Goal: Information Seeking & Learning: Check status

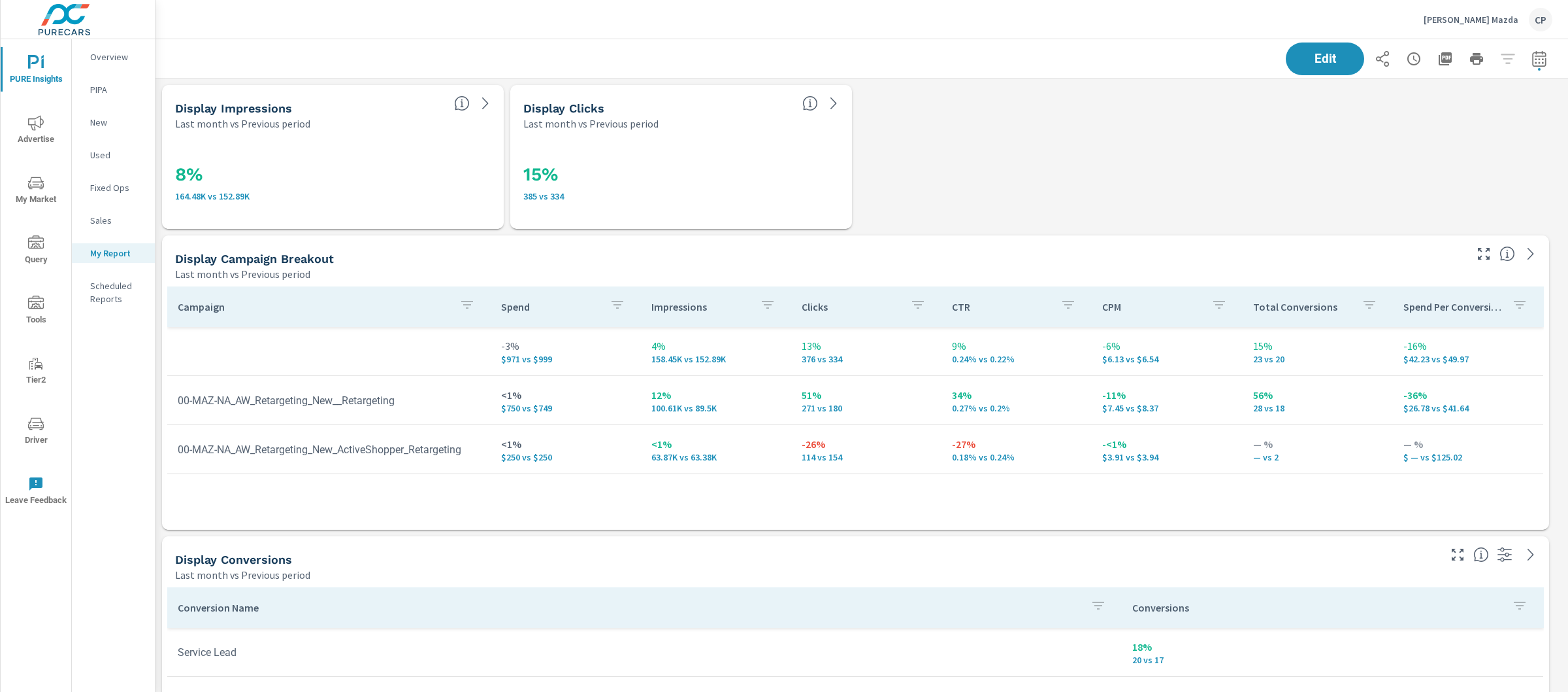
scroll to position [4091, 1425]
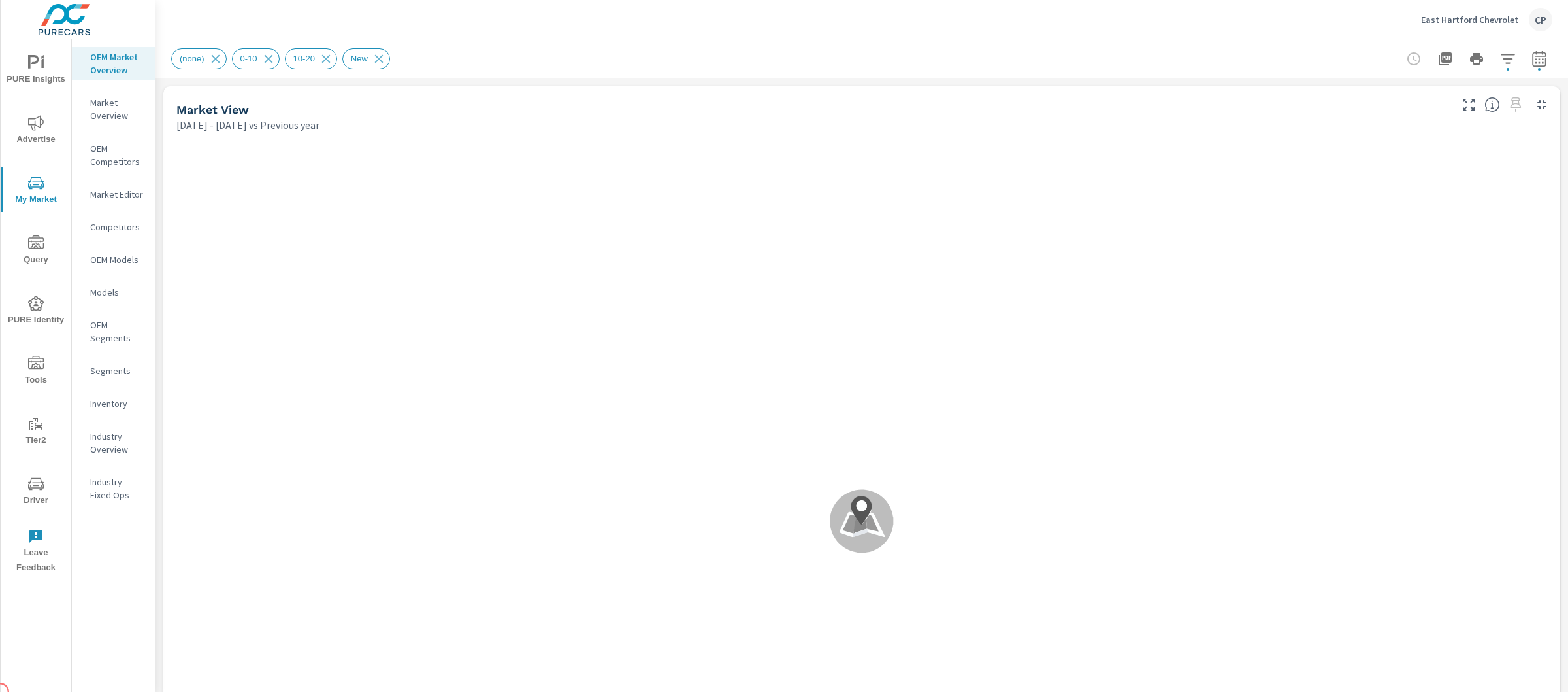
scroll to position [1, 0]
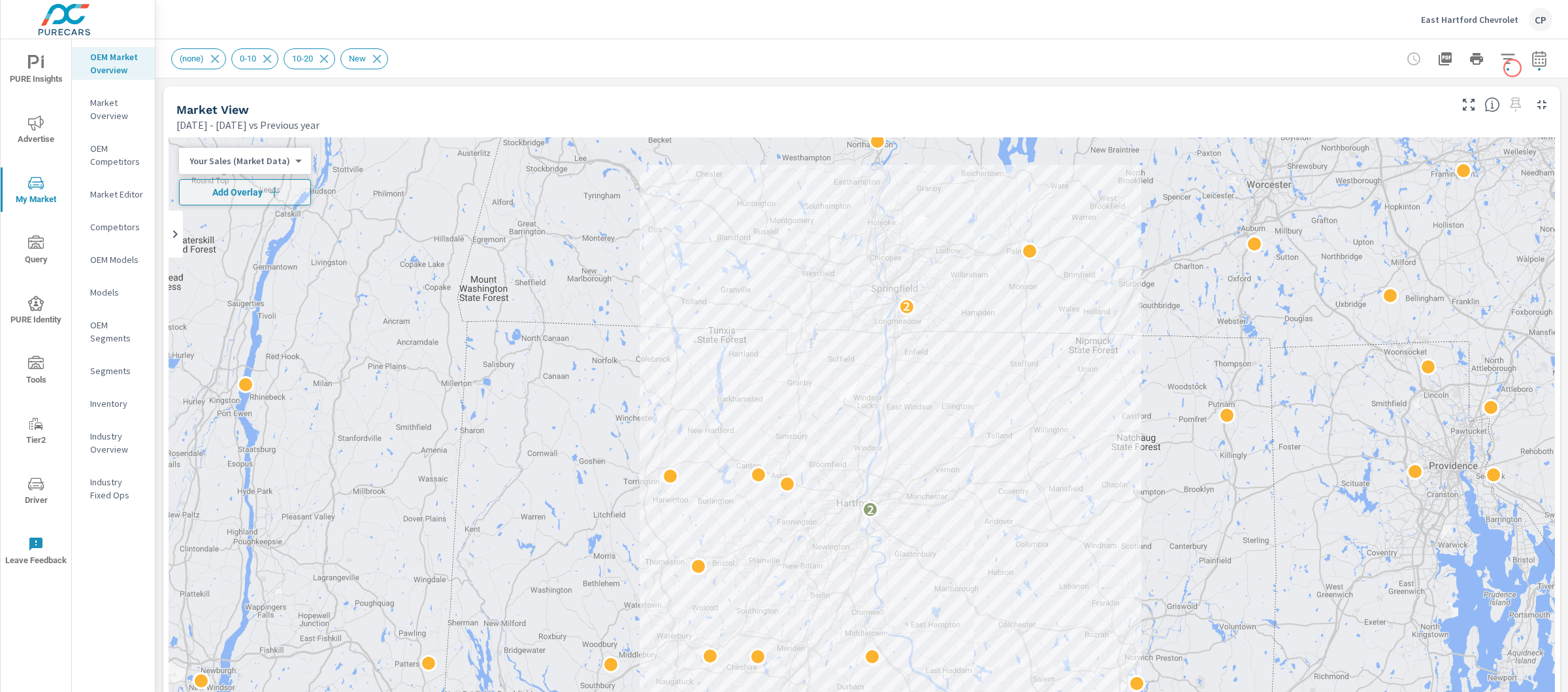
click at [1532, 64] on icon "button" at bounding box center [1540, 58] width 15 height 15
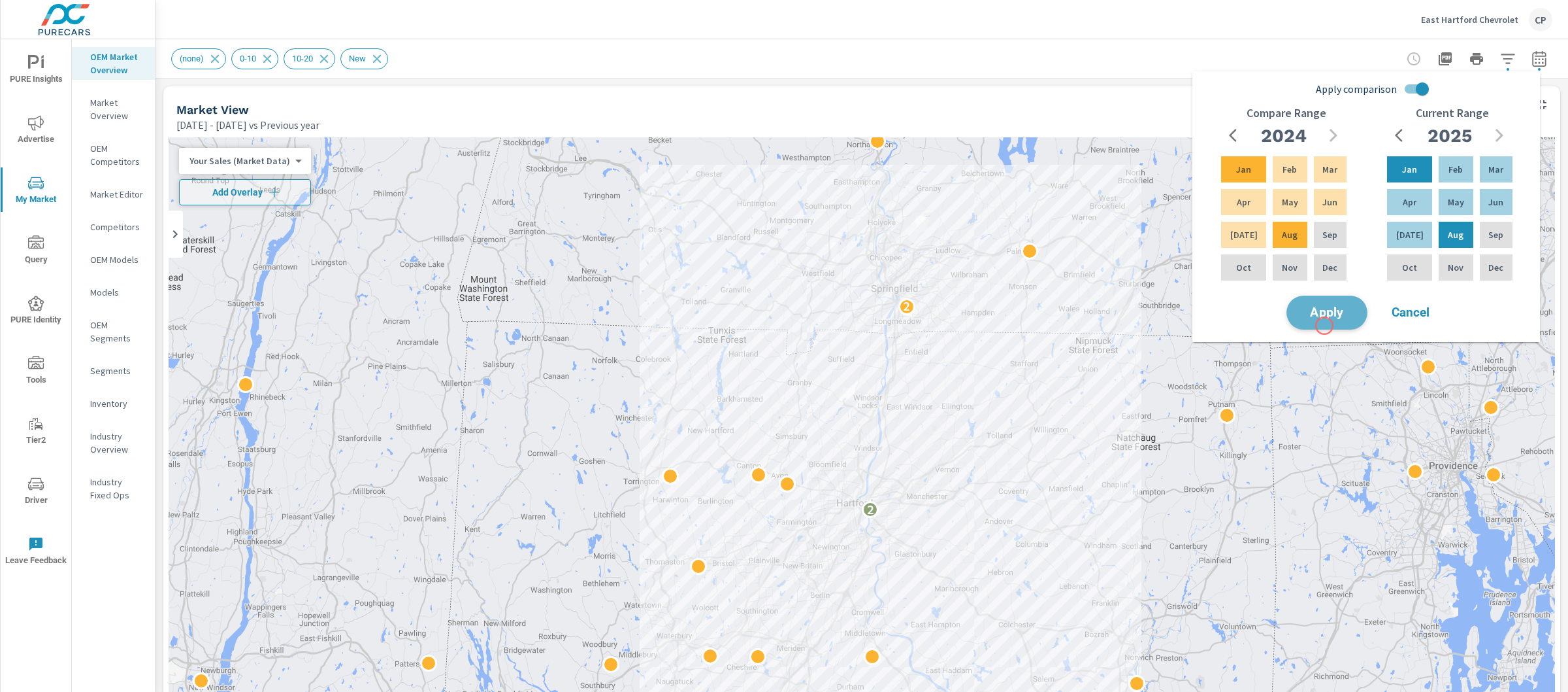
click at [1325, 326] on button "Apply" at bounding box center [1327, 313] width 81 height 34
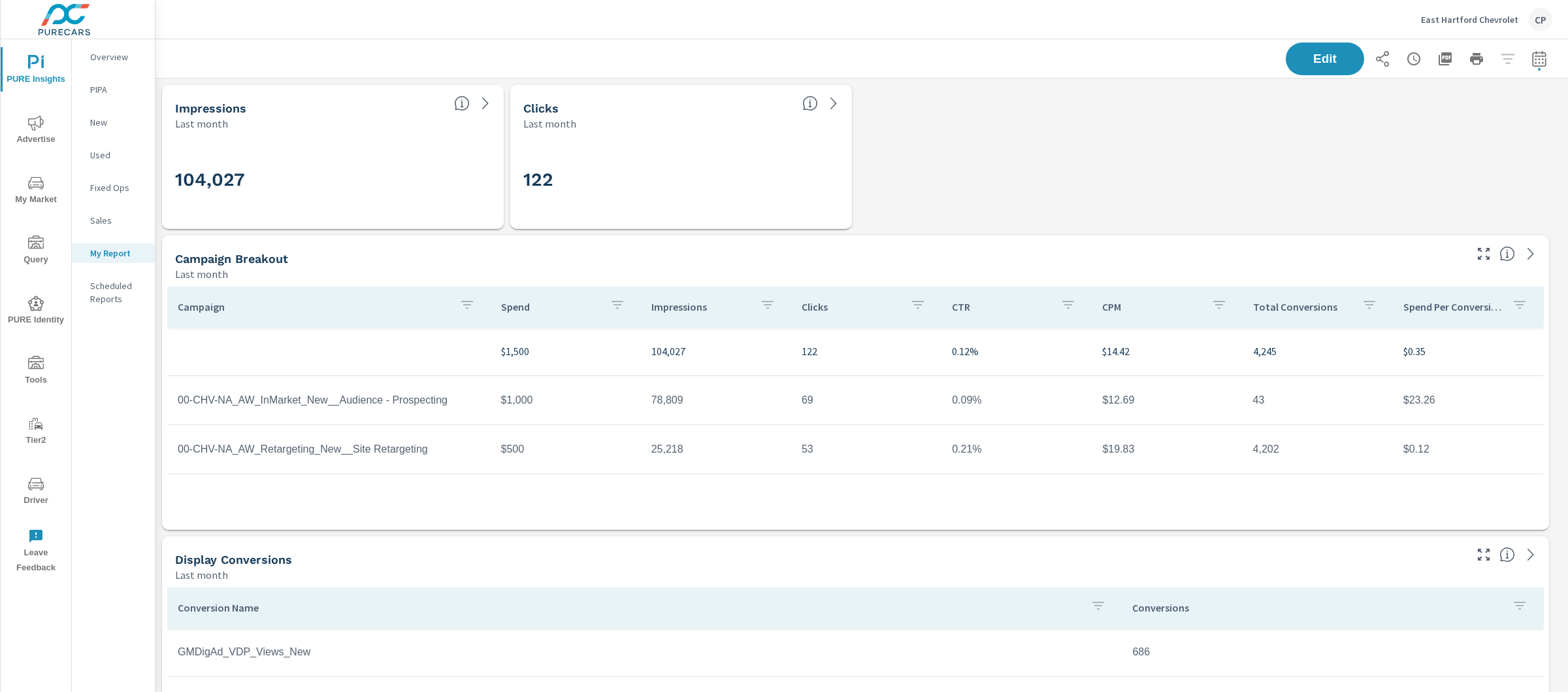
scroll to position [5144, 1425]
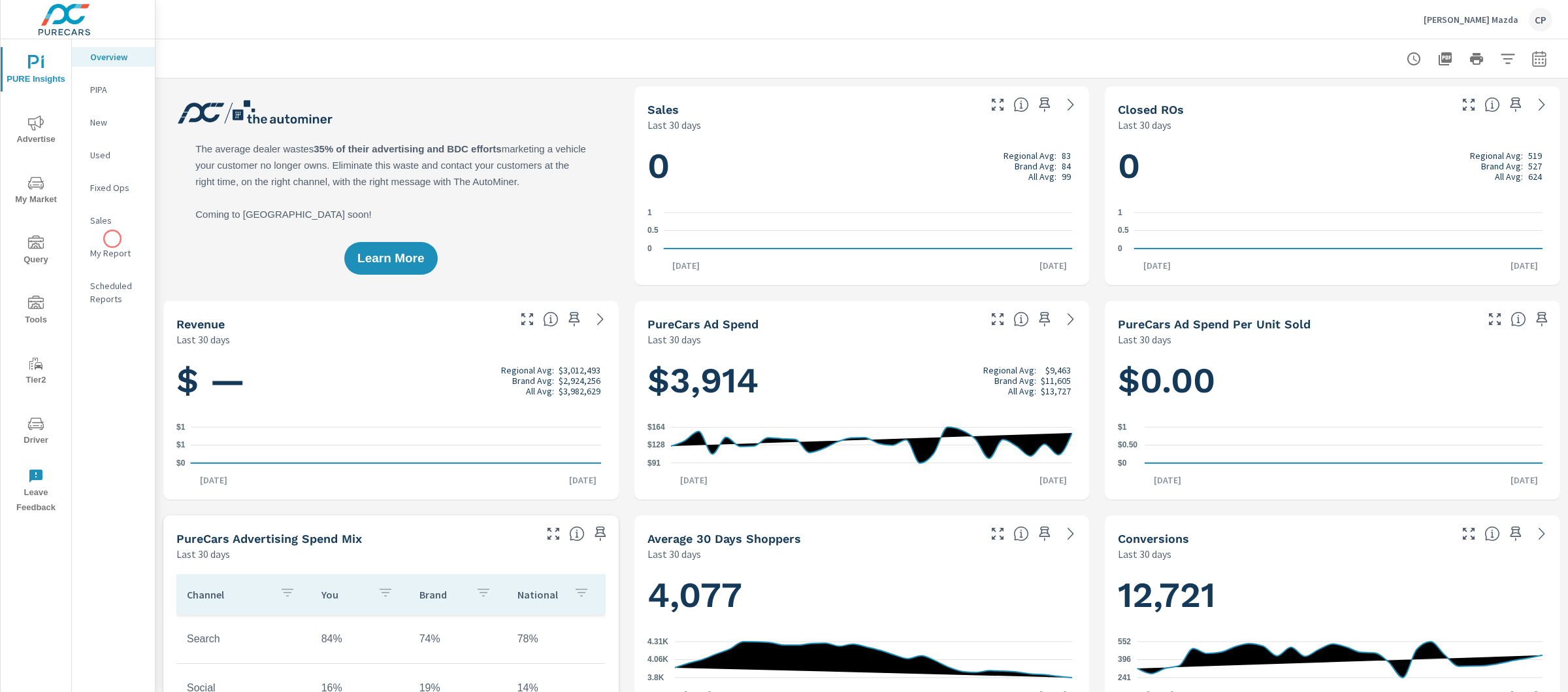
click at [113, 239] on nav "Overview PIPA New Used Fixed Ops Sales My Report Scheduled Reports" at bounding box center [113, 183] width 83 height 288
click at [114, 253] on p "My Report" at bounding box center [117, 253] width 54 height 13
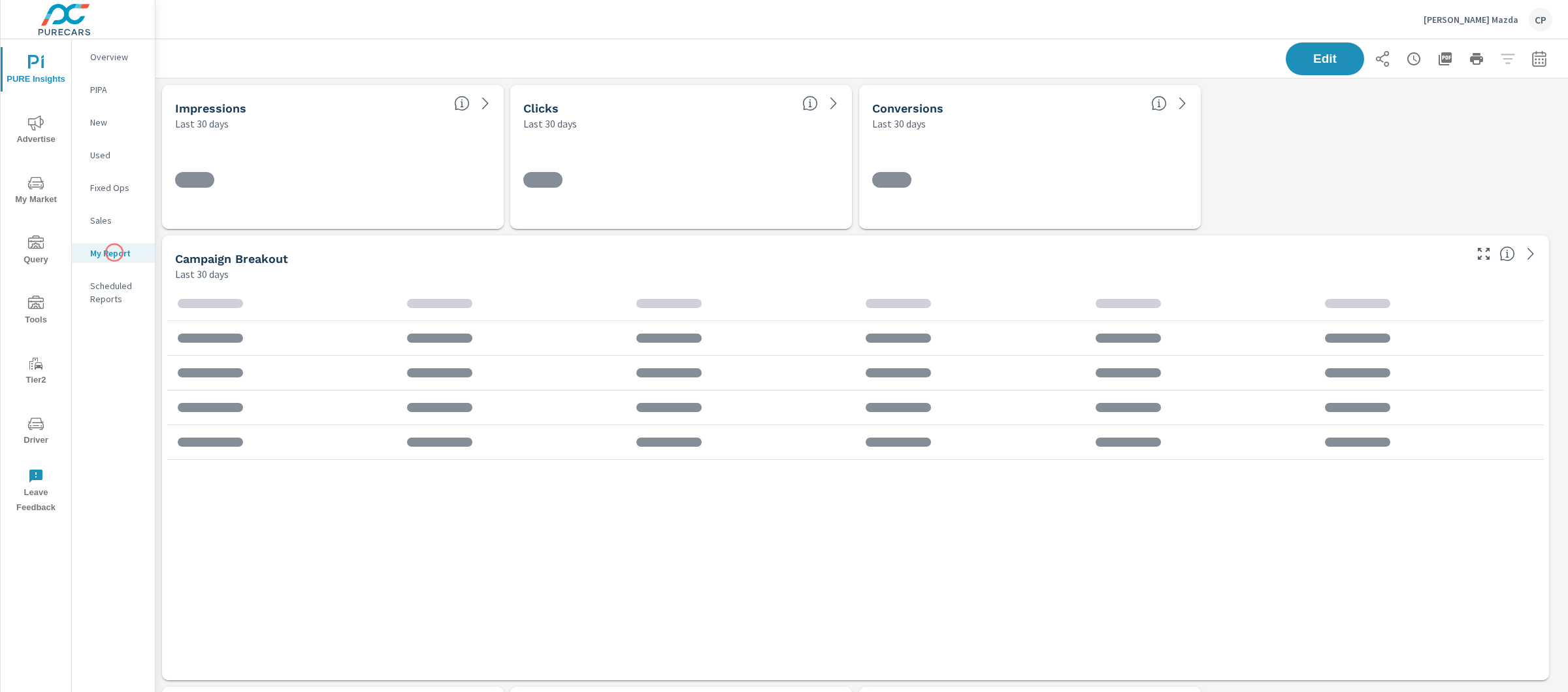
scroll to position [3189, 1425]
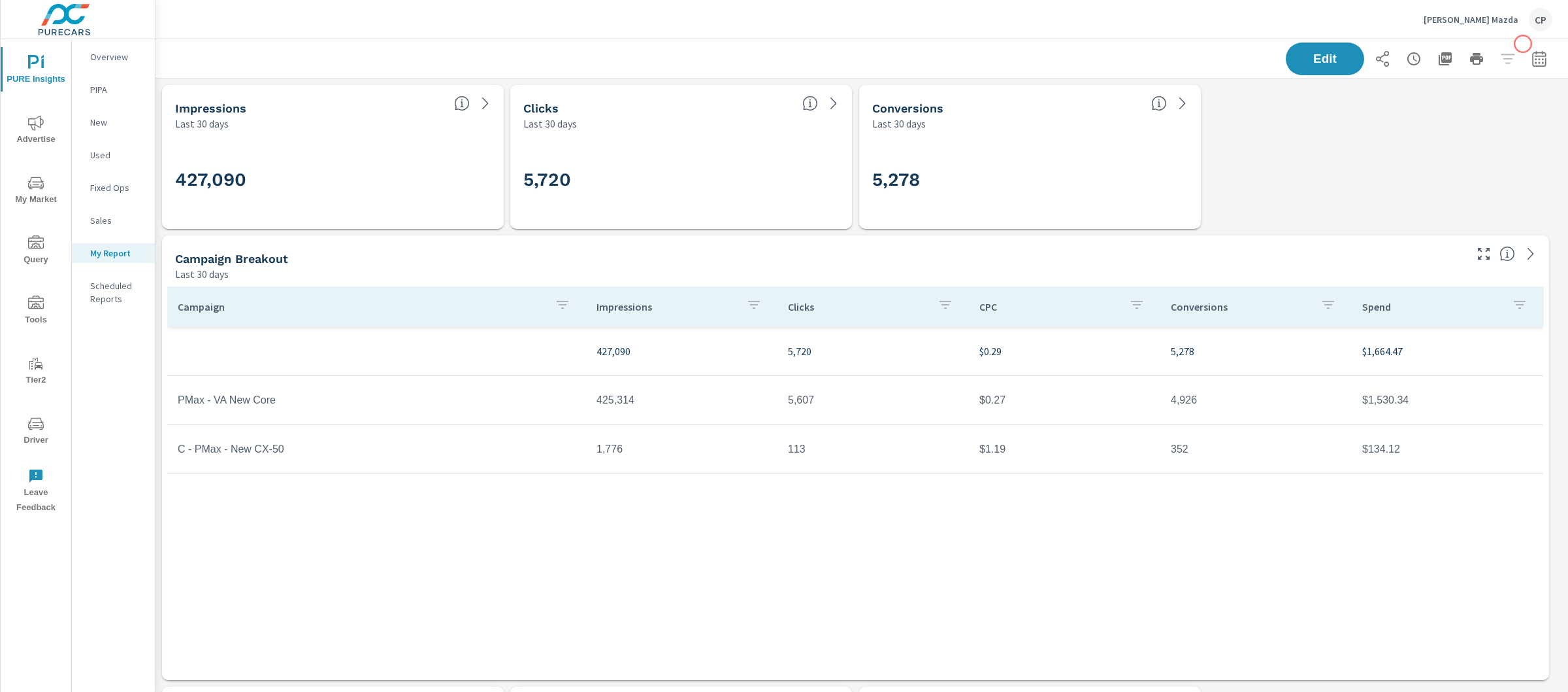
drag, startPoint x: 1523, startPoint y: 44, endPoint x: 1523, endPoint y: 53, distance: 9.0
click at [1523, 53] on div "Edit" at bounding box center [1419, 58] width 266 height 33
click at [1532, 53] on icon "button" at bounding box center [1540, 58] width 15 height 15
click at [1445, 122] on select "Custom Yesterday Last week Last 7 days Last 14 days Last 30 days Last 45 days L…" at bounding box center [1423, 113] width 131 height 26
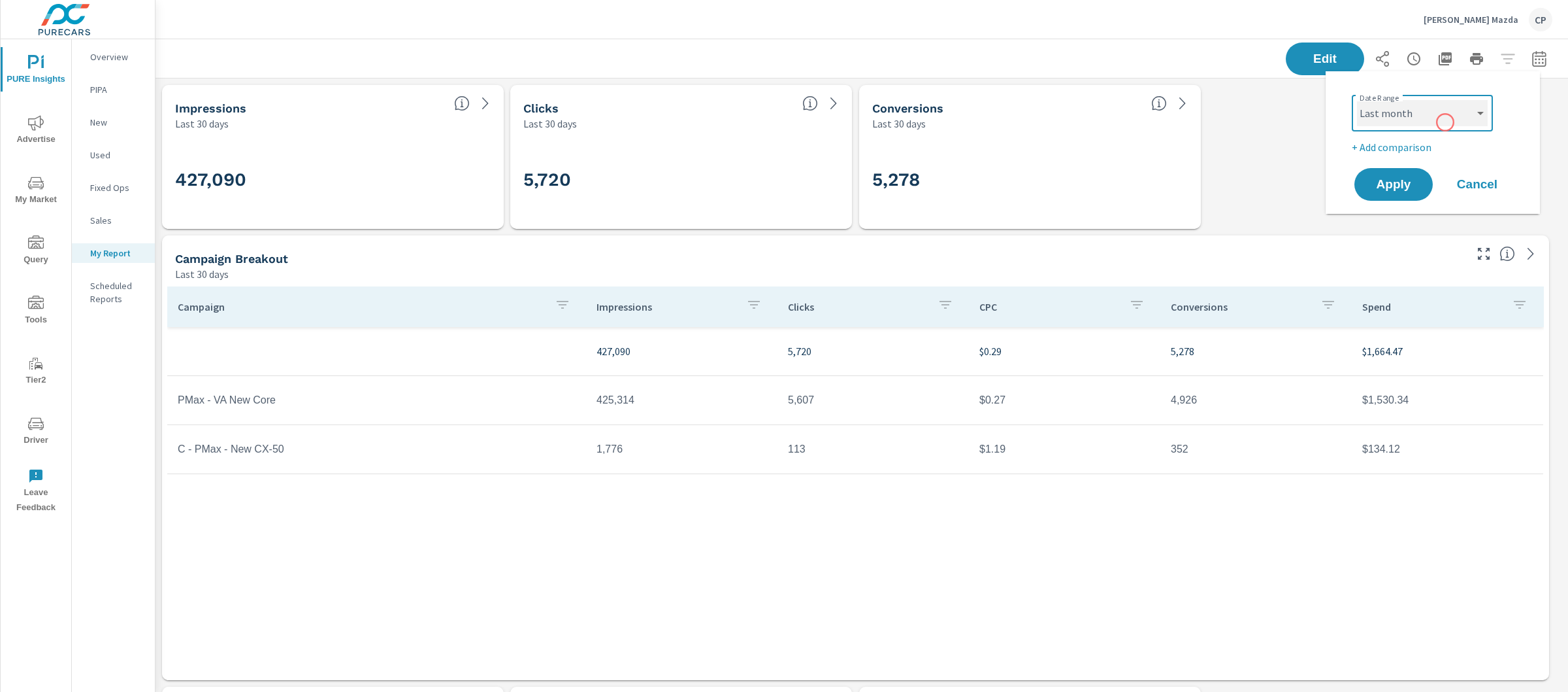
click at [1358, 100] on select "Custom Yesterday Last week Last 7 days Last 14 days Last 30 days Last 45 days L…" at bounding box center [1423, 113] width 131 height 26
select select "Last month"
click at [1413, 184] on span "Apply" at bounding box center [1394, 185] width 53 height 12
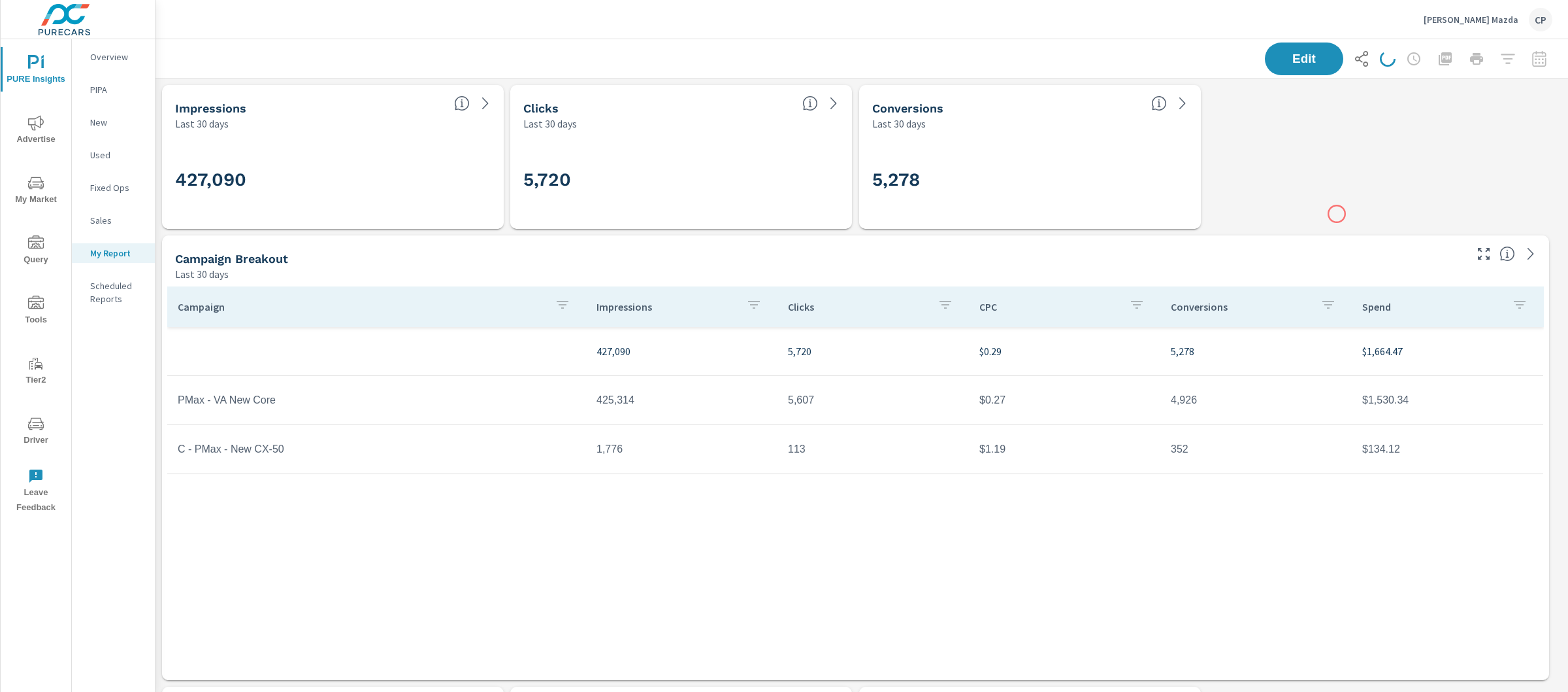
scroll to position [3189, 1425]
click at [54, 143] on span "Advertise" at bounding box center [35, 131] width 63 height 32
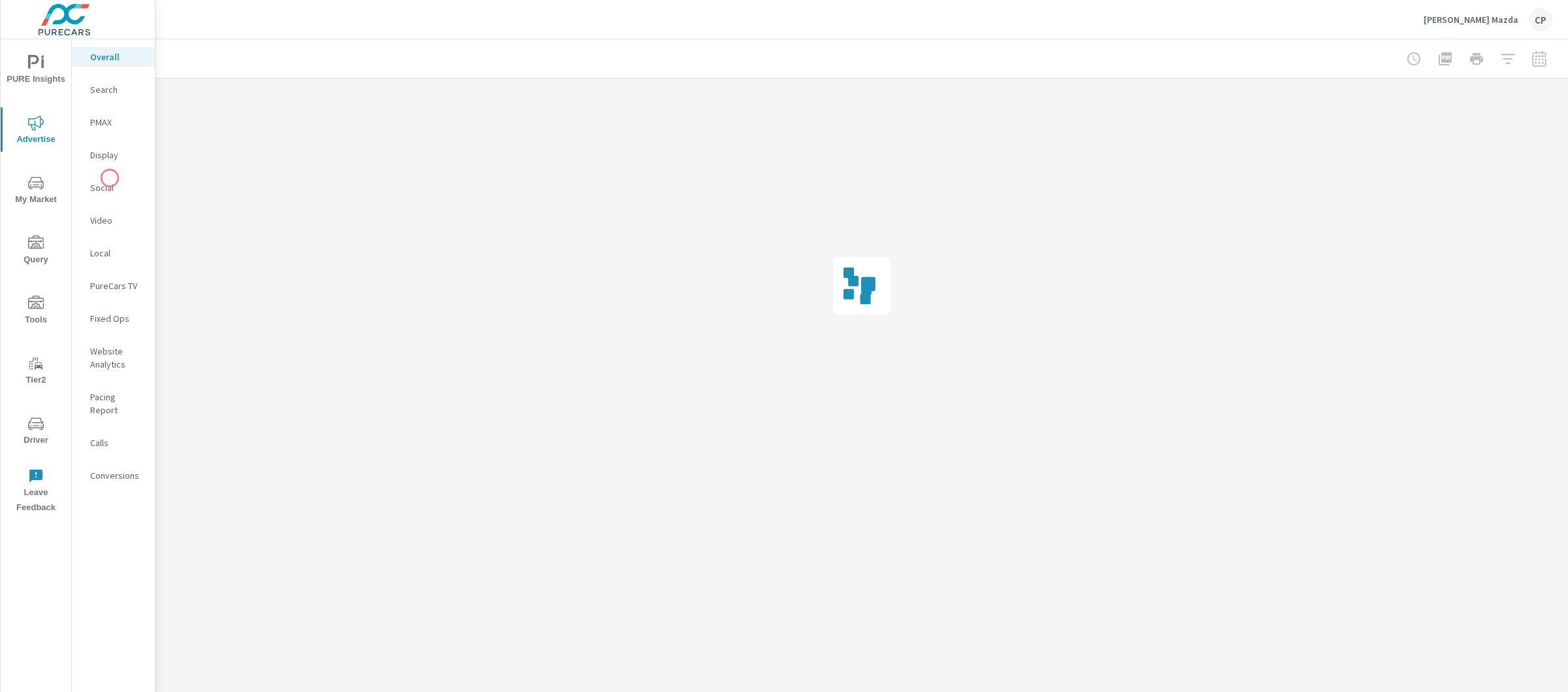
click at [110, 178] on div "Social" at bounding box center [113, 187] width 83 height 20
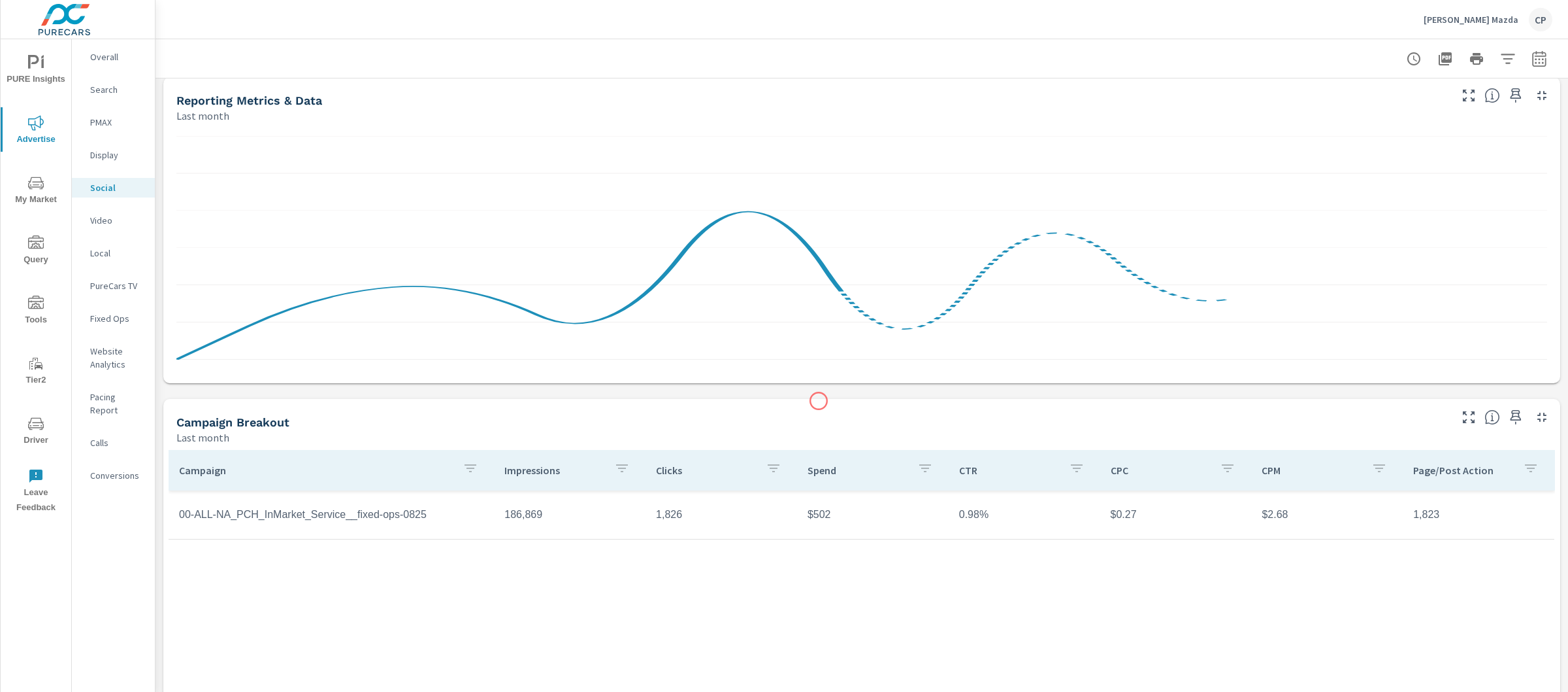
scroll to position [223, 0]
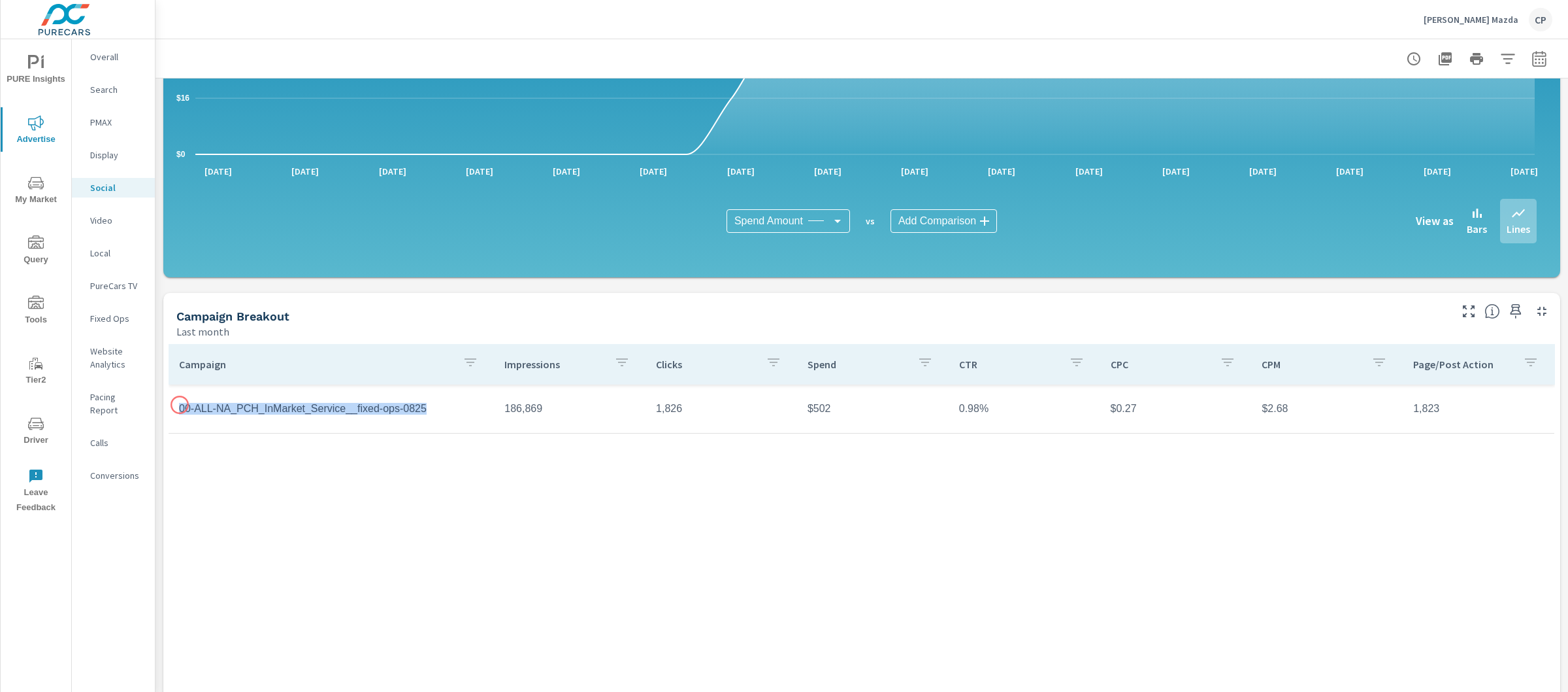
drag, startPoint x: 430, startPoint y: 410, endPoint x: 180, endPoint y: 405, distance: 250.0
click at [180, 405] on td "00-ALL-NA_PCH_InMarket_Service__fixed-ops-0825" at bounding box center [331, 408] width 326 height 33
copy td "00-ALL-NA_PCH_InMarket_Service__fixed-ops-0825"
click at [1532, 51] on icon "button" at bounding box center [1540, 58] width 15 height 15
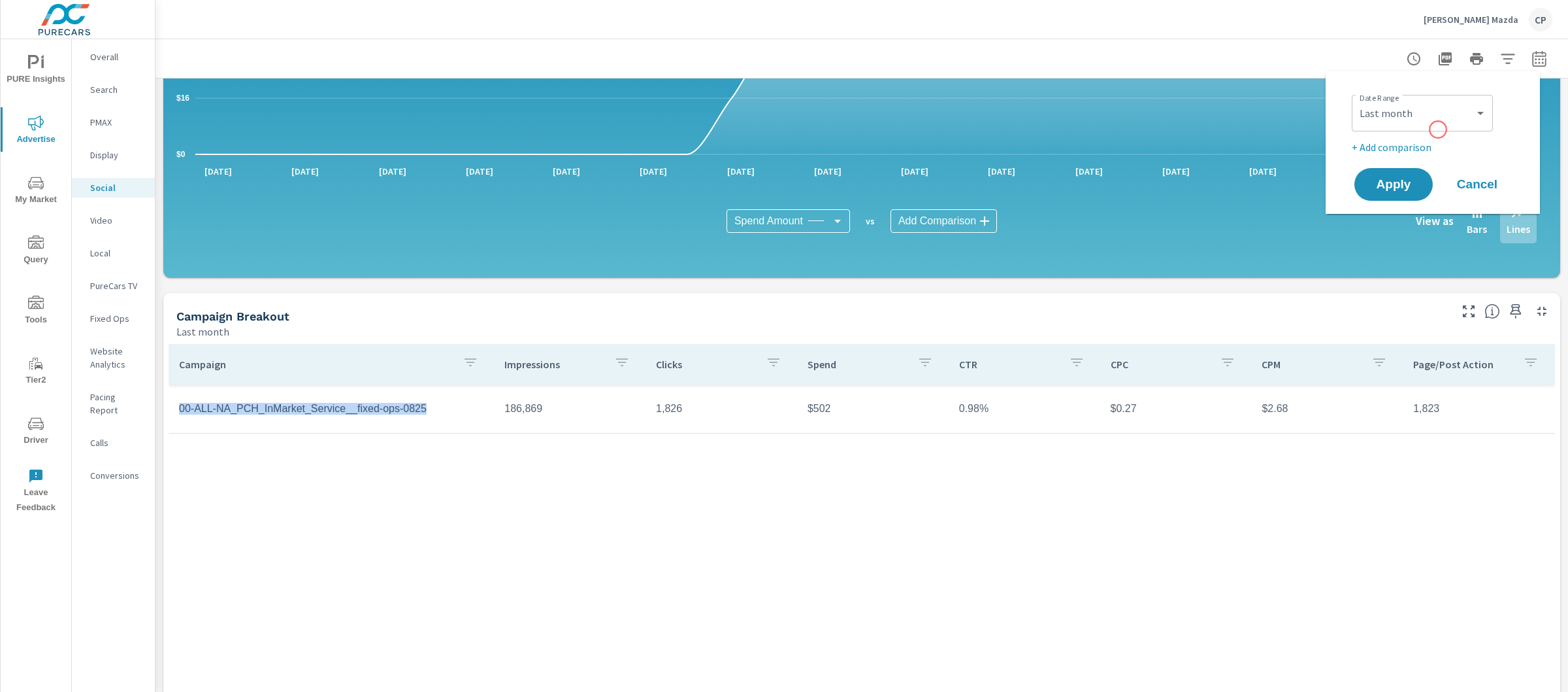
click at [1438, 130] on div "Custom Yesterday Last week Last 7 days Last 14 days Last 30 days Last 45 days L…" at bounding box center [1422, 113] width 141 height 37
click at [1439, 101] on select "Custom Yesterday Last week Last 7 days Last 14 days Last 30 days Last 45 days L…" at bounding box center [1423, 113] width 131 height 26
click at [1358, 100] on select "Custom Yesterday Last week Last 7 days Last 14 days Last 30 days Last 45 days L…" at bounding box center [1423, 113] width 131 height 26
select select "Month to date"
click at [1418, 174] on button "Apply" at bounding box center [1394, 185] width 81 height 34
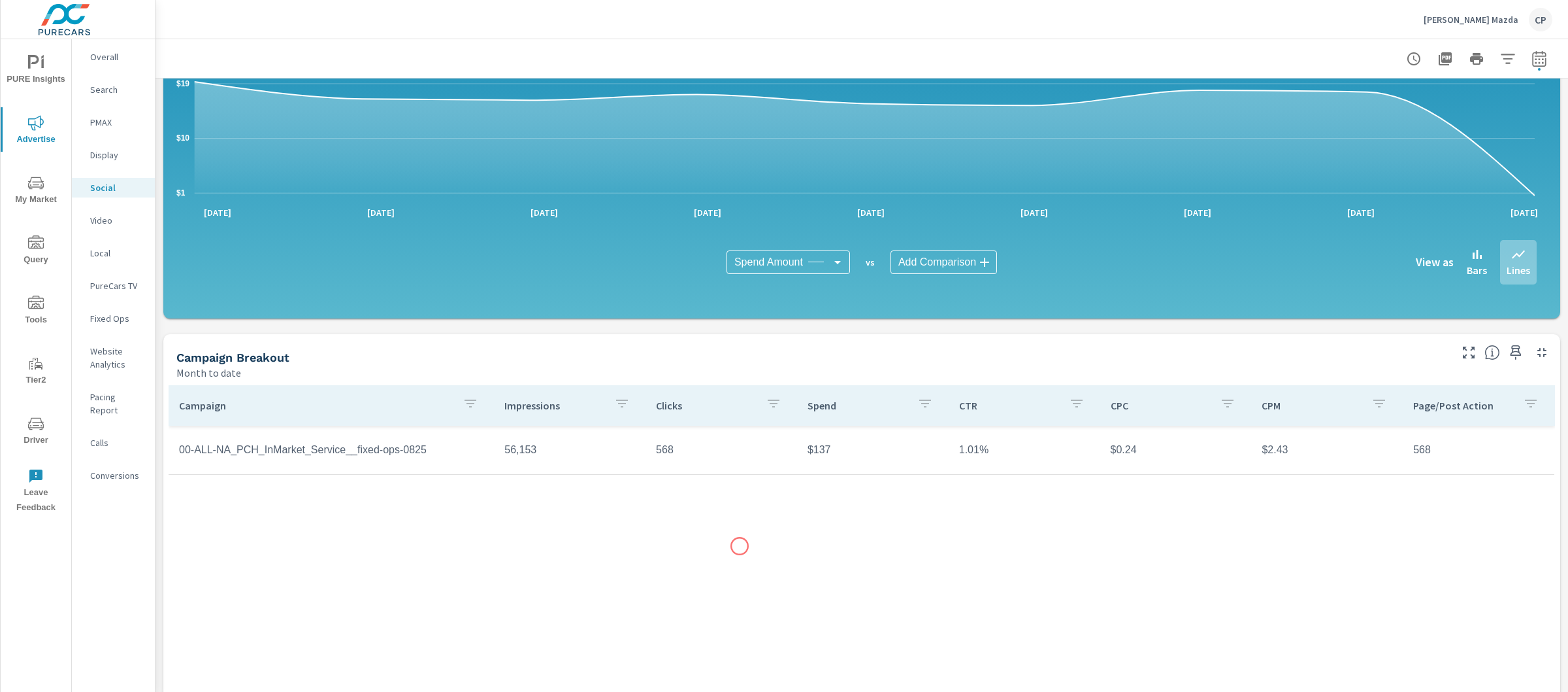
scroll to position [244, 0]
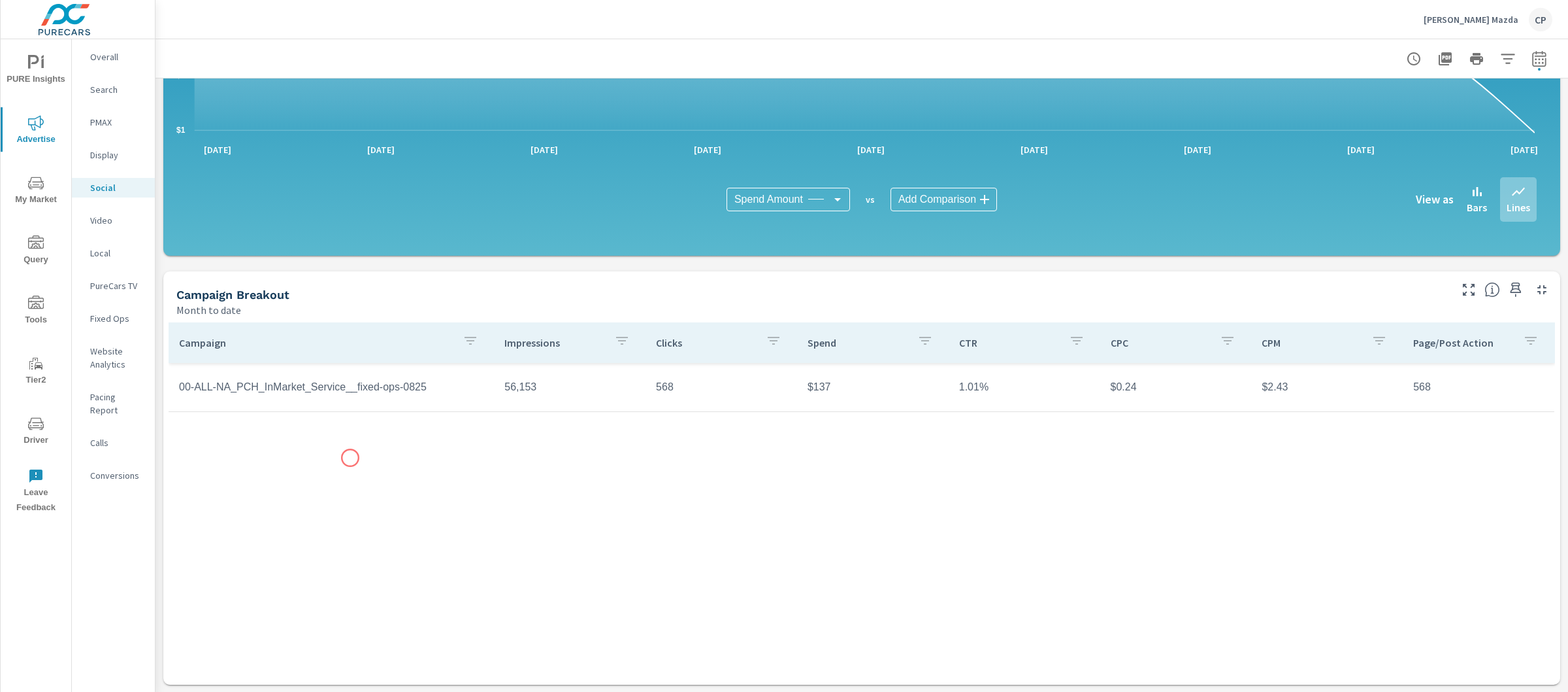
click at [351, 457] on div "Campaign Impressions Clicks Spend CTR CPC CPM Page/Post Action 00-ALL-NA_PCH_In…" at bounding box center [862, 491] width 1387 height 337
drag, startPoint x: 441, startPoint y: 387, endPoint x: 174, endPoint y: 391, distance: 267.0
click at [174, 391] on td "00-ALL-NA_PCH_InMarket_Service__fixed-ops-0825" at bounding box center [331, 387] width 326 height 33
copy td "00-ALL-NA_PCH_InMarket_Service__fixed-ops-0825"
